Goal: Task Accomplishment & Management: Complete application form

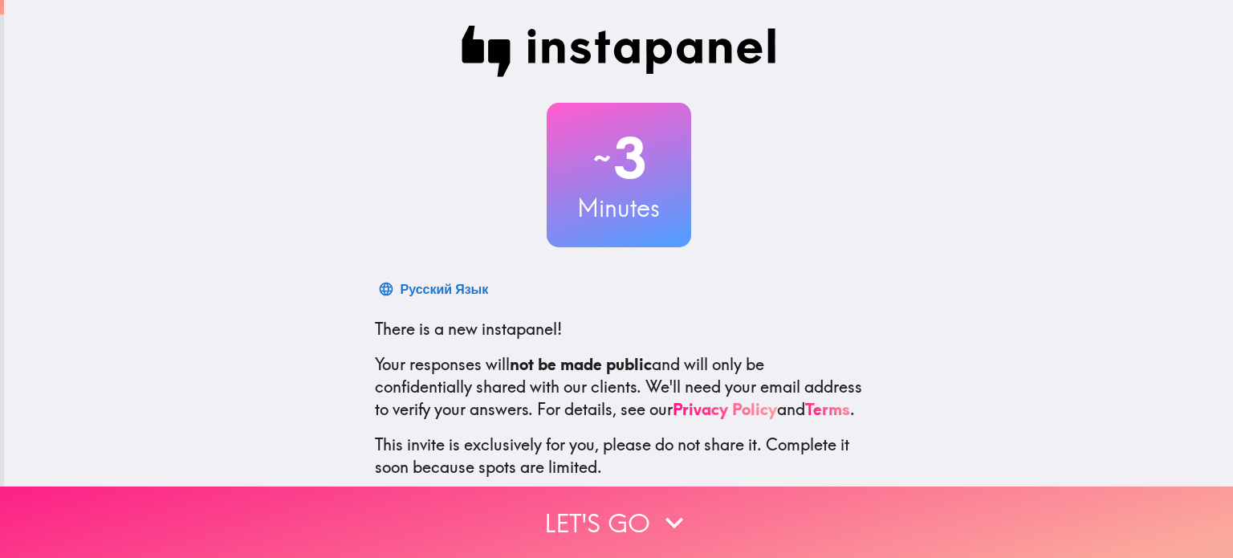
click at [696, 515] on button "Let's go" at bounding box center [616, 521] width 1233 height 71
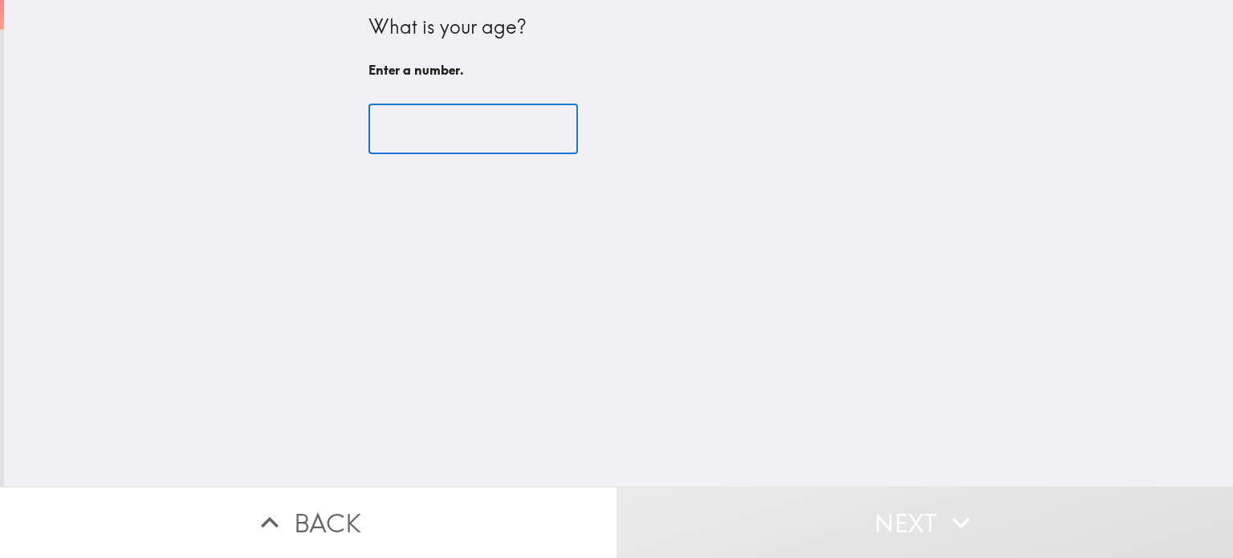
click at [514, 150] on input "number" at bounding box center [472, 129] width 209 height 50
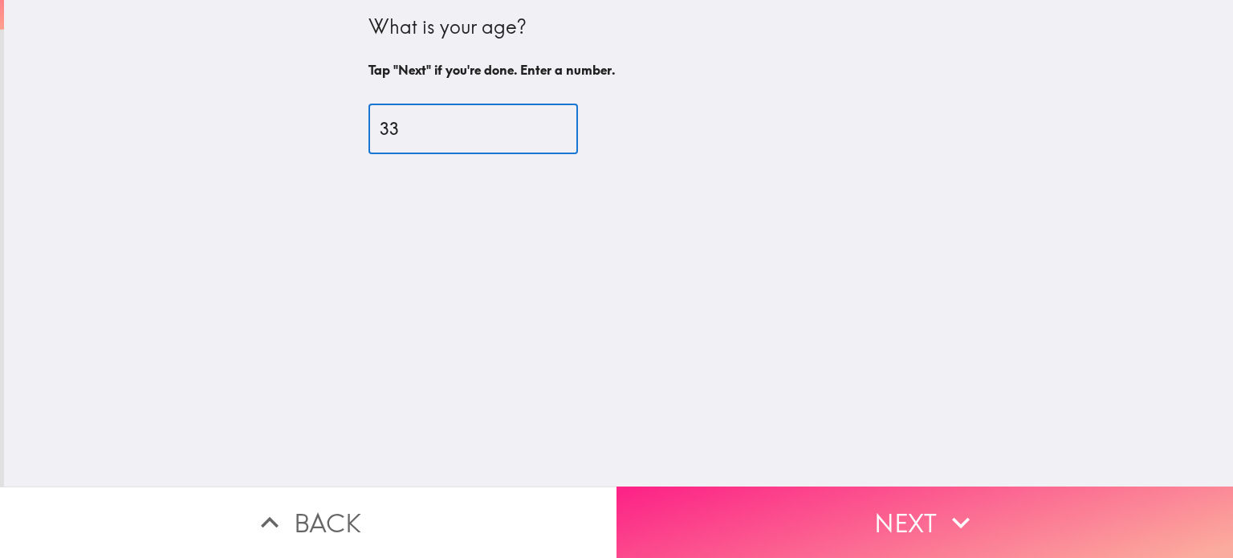
type input "33"
click at [721, 497] on button "Next" at bounding box center [924, 521] width 616 height 71
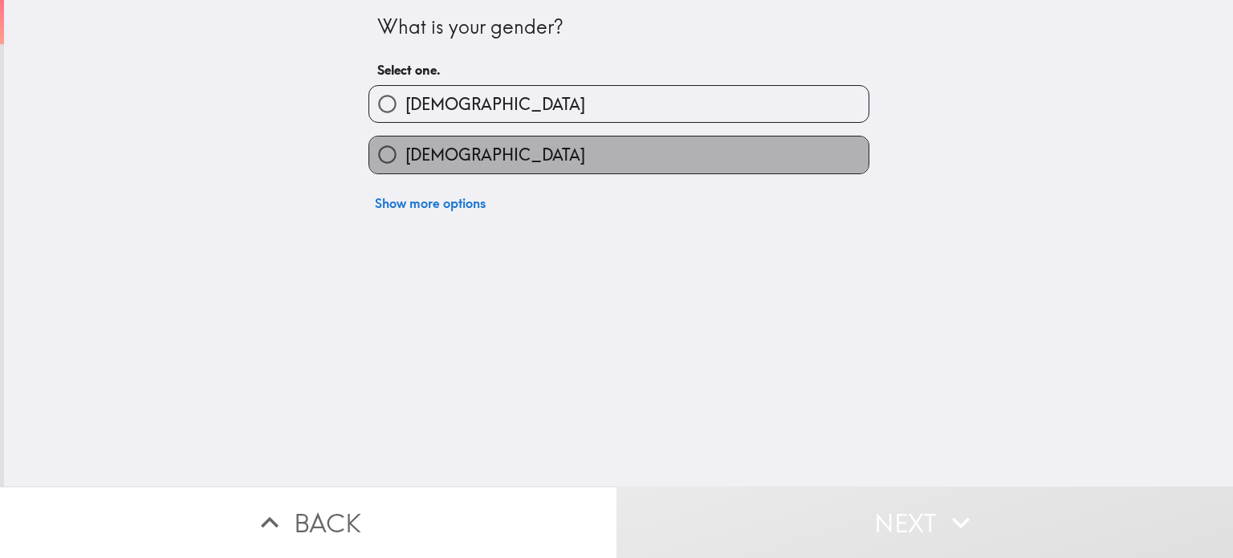
click at [469, 147] on label "[DEMOGRAPHIC_DATA]" at bounding box center [618, 154] width 499 height 36
click at [405, 147] on input "[DEMOGRAPHIC_DATA]" at bounding box center [387, 154] width 36 height 36
radio input "true"
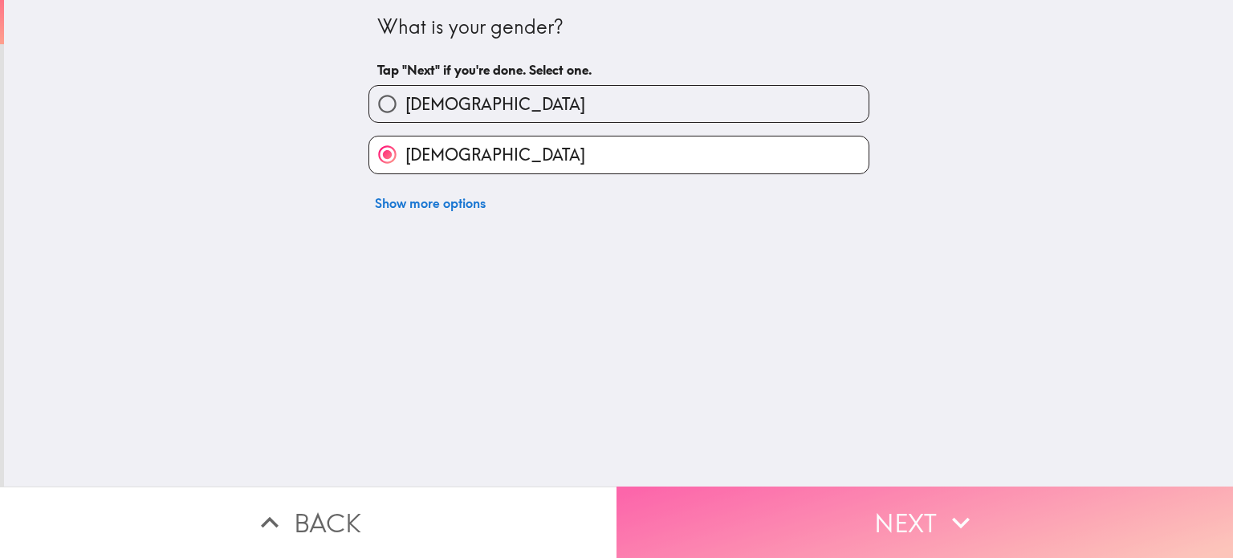
click at [675, 498] on button "Next" at bounding box center [924, 521] width 616 height 71
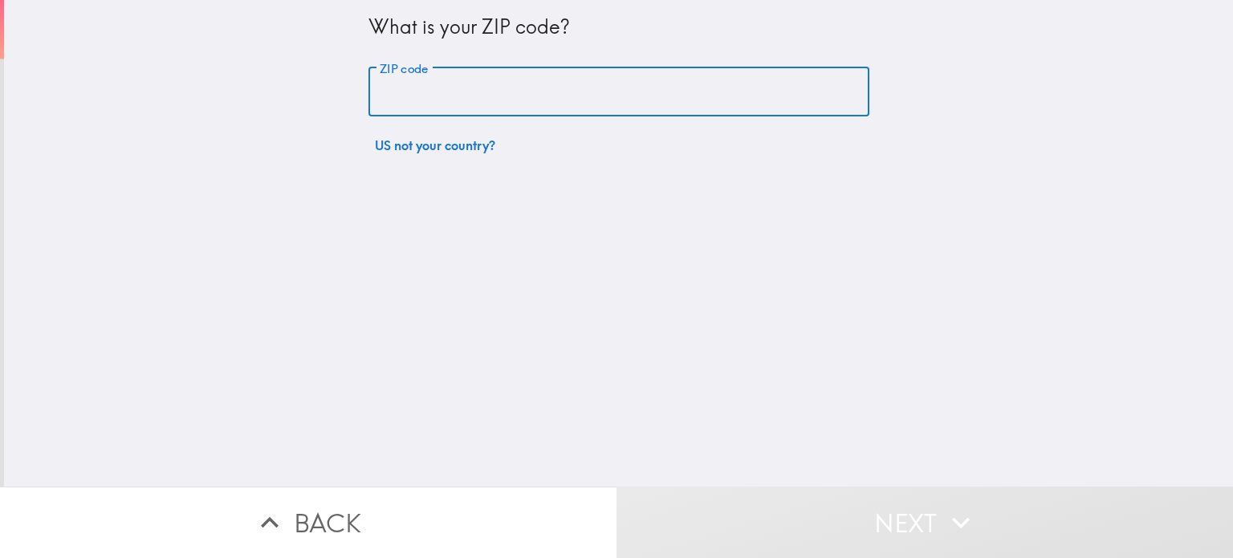
click at [532, 84] on input "ZIP code" at bounding box center [618, 92] width 501 height 50
type input "01749"
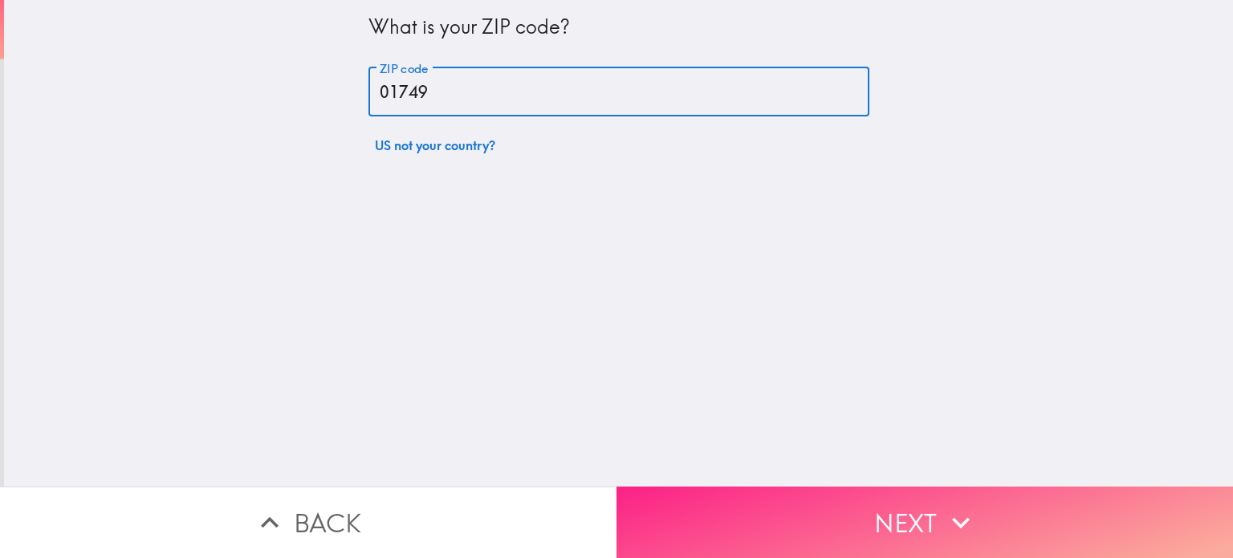
click at [711, 513] on button "Next" at bounding box center [924, 521] width 616 height 71
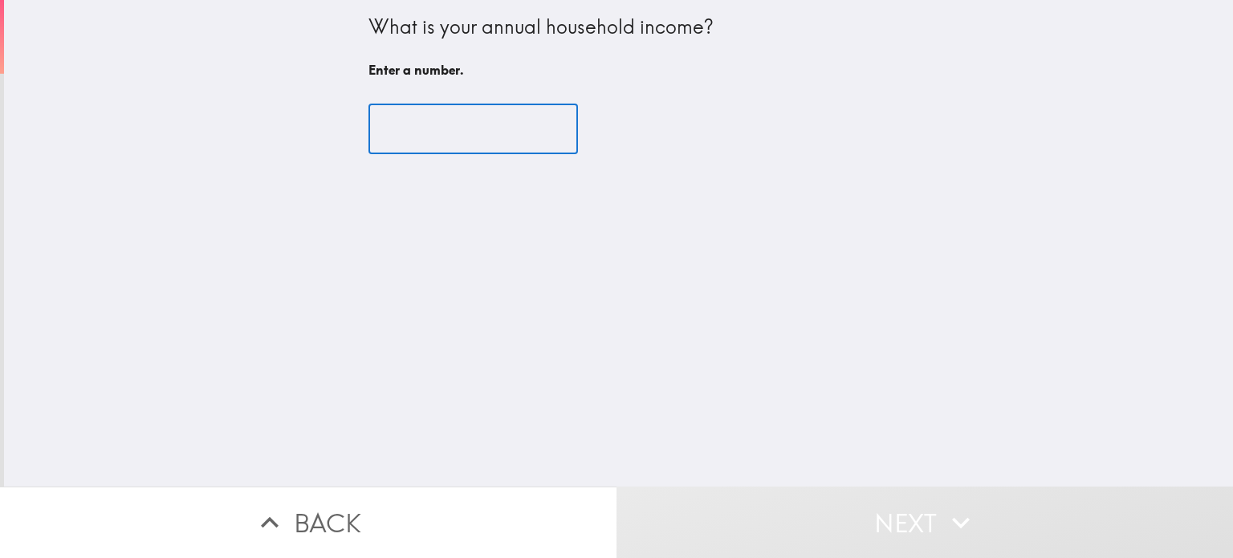
click at [501, 136] on input "number" at bounding box center [472, 129] width 209 height 50
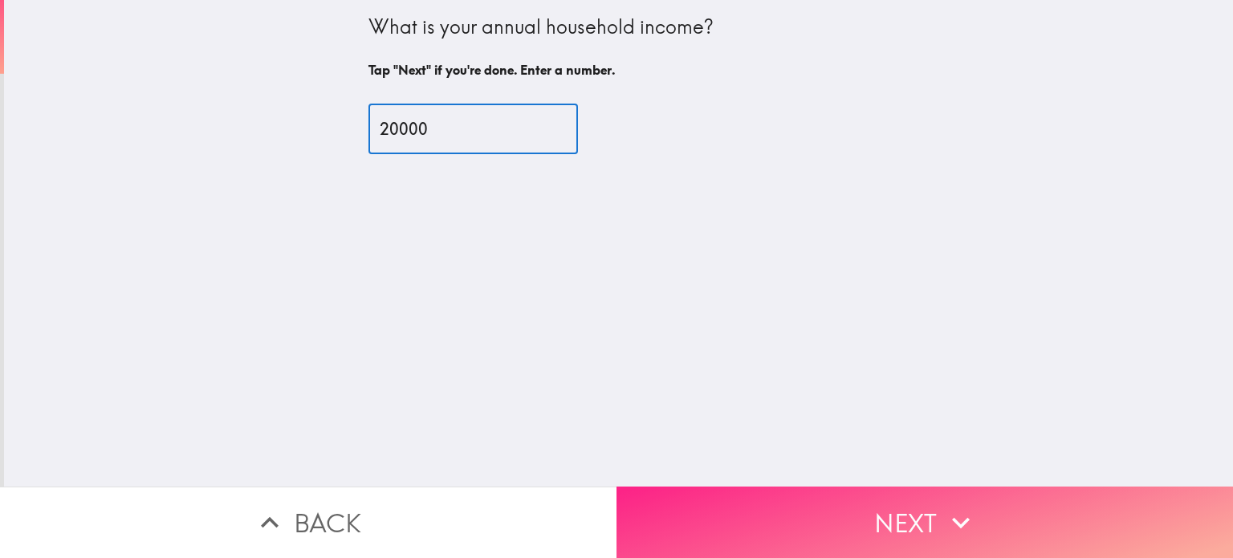
type input "20000"
click at [693, 494] on button "Next" at bounding box center [924, 521] width 616 height 71
